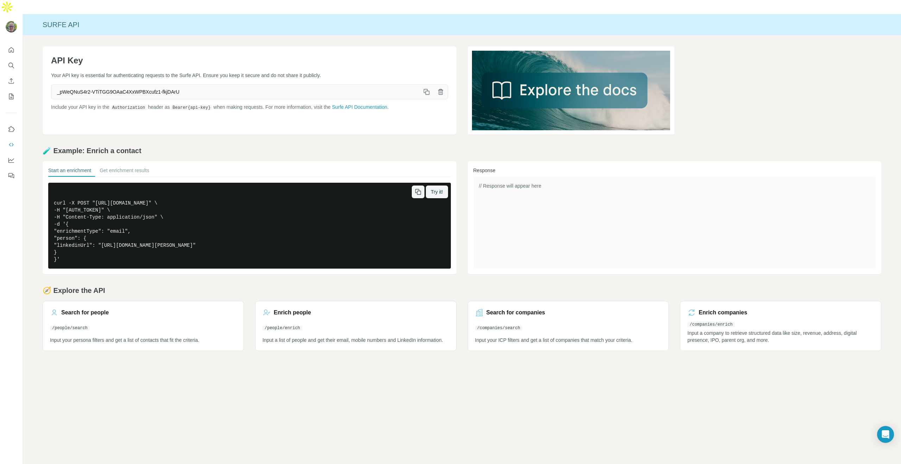
click at [439, 188] on span "Try it!" at bounding box center [437, 191] width 12 height 7
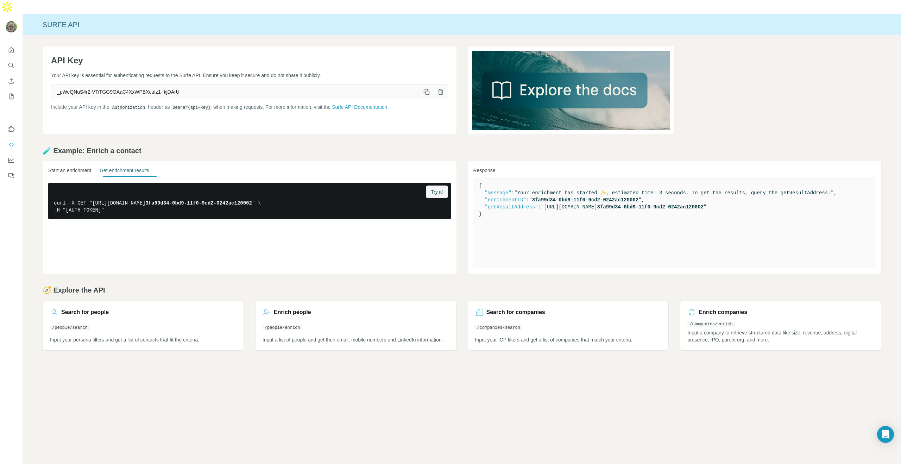
click at [72, 167] on button "Start an enrichment" at bounding box center [69, 172] width 43 height 10
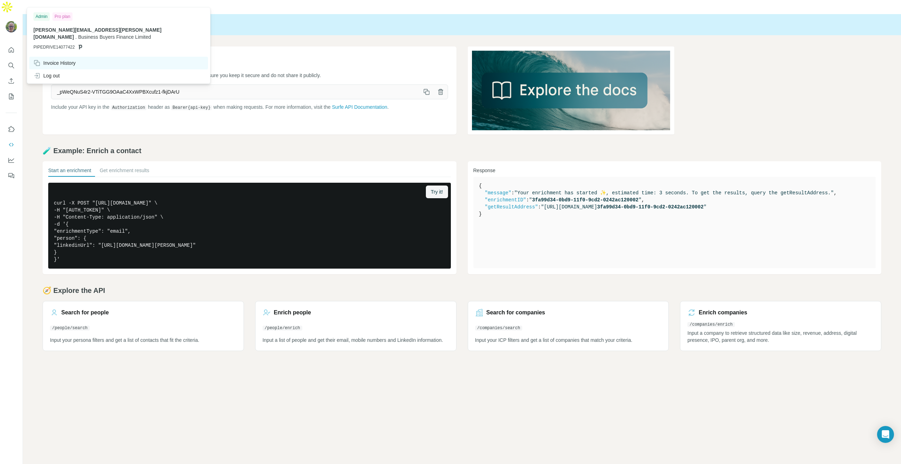
click at [71, 62] on div "Invoice History" at bounding box center [54, 62] width 42 height 7
click at [73, 62] on div "Invoice History" at bounding box center [54, 62] width 42 height 7
click at [69, 61] on div "Invoice History" at bounding box center [54, 62] width 42 height 7
click at [68, 61] on div "Invoice History" at bounding box center [54, 62] width 42 height 7
